Goal: Transaction & Acquisition: Book appointment/travel/reservation

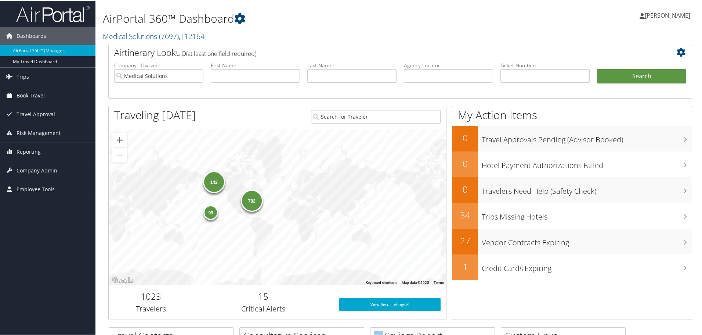
click at [21, 97] on span "Book Travel" at bounding box center [31, 95] width 28 height 18
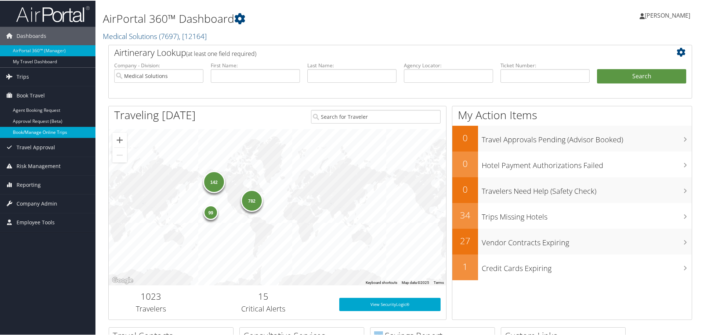
click at [21, 134] on link "Book/Manage Online Trips" at bounding box center [48, 131] width 96 height 11
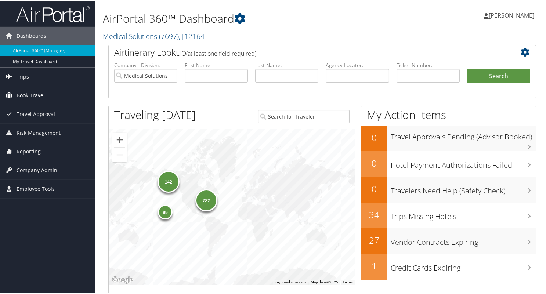
click at [30, 89] on span "Book Travel" at bounding box center [31, 95] width 28 height 18
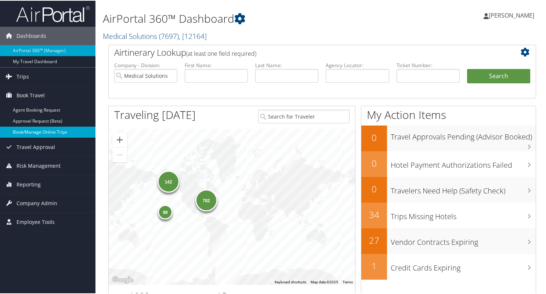
click at [20, 131] on link "Book/Manage Online Trips" at bounding box center [48, 131] width 96 height 11
